Goal: Information Seeking & Learning: Learn about a topic

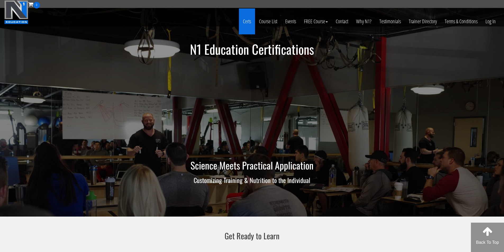
click at [250, 24] on link "Certs" at bounding box center [247, 21] width 16 height 26
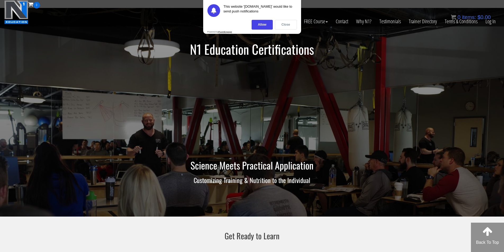
click at [284, 25] on div "Close" at bounding box center [286, 25] width 22 height 10
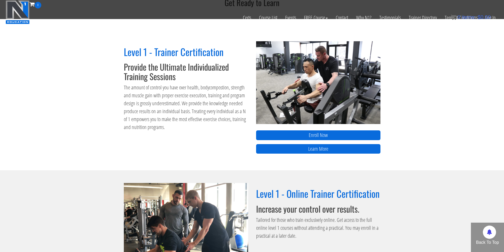
scroll to position [200, 0]
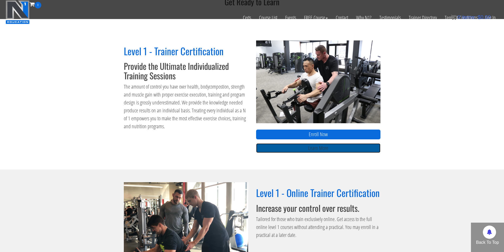
click at [297, 146] on link "Learn More" at bounding box center [318, 148] width 124 height 10
